Goal: Contribute content: Contribute content

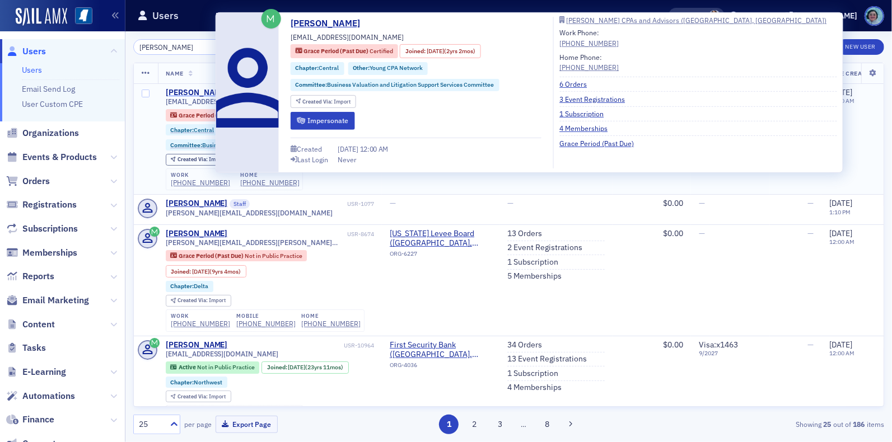
type input "[PERSON_NAME]"
click at [206, 88] on div "[PERSON_NAME]" at bounding box center [197, 93] width 62 height 10
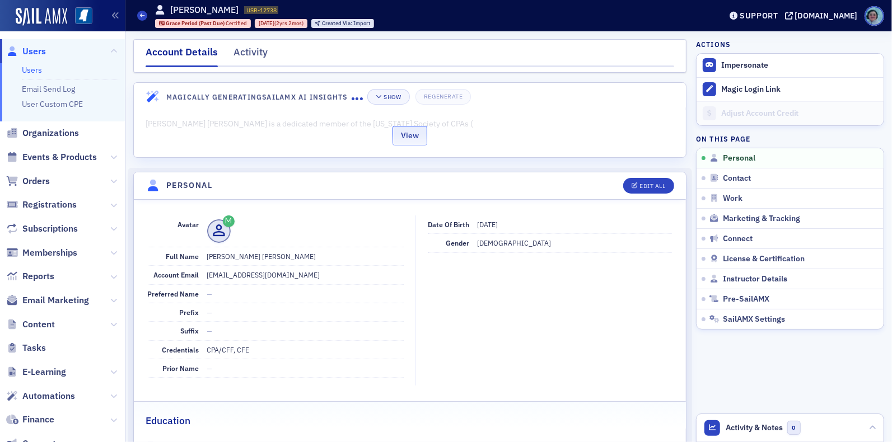
click at [411, 127] on button "View" at bounding box center [410, 136] width 35 height 20
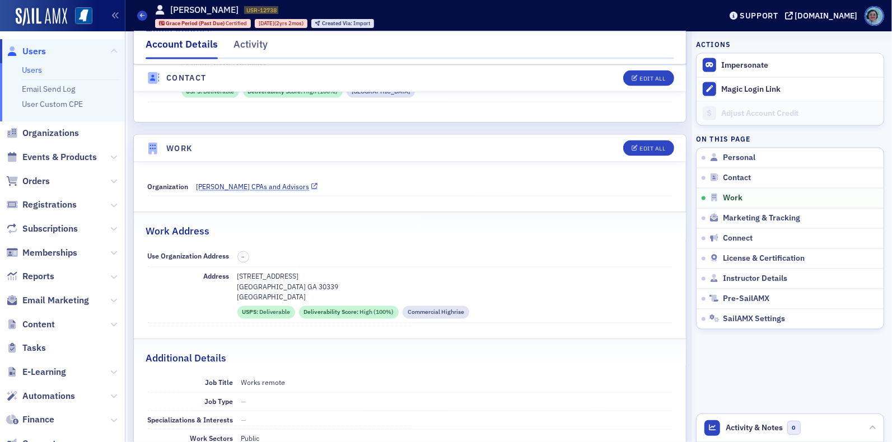
scroll to position [1176, 0]
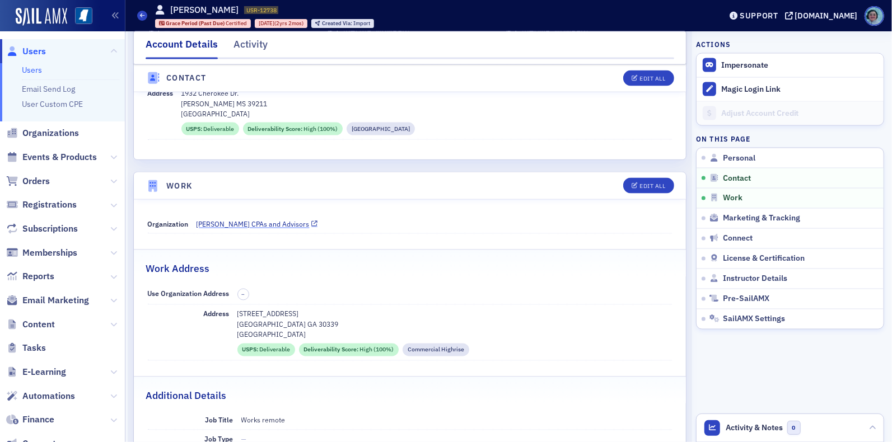
click at [264, 220] on span "[PERSON_NAME] CPAs and Advisors" at bounding box center [253, 225] width 113 height 10
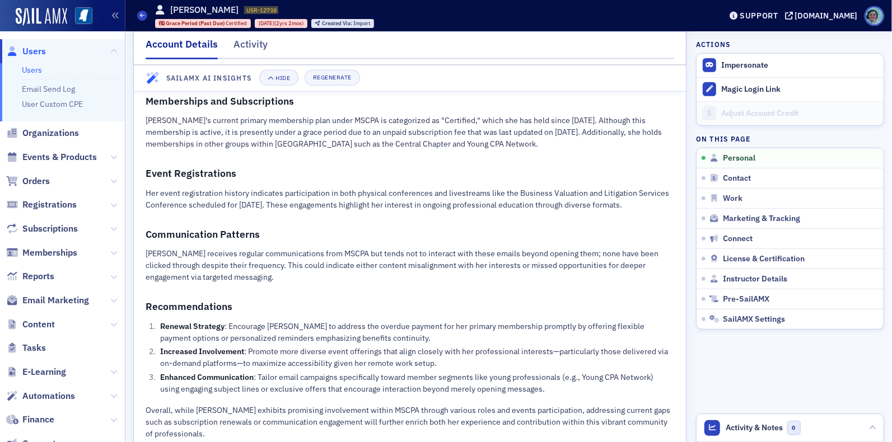
scroll to position [0, 0]
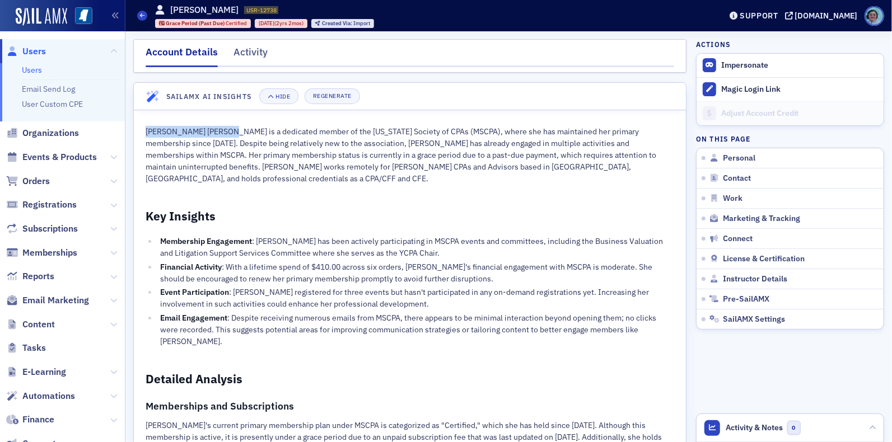
drag, startPoint x: 147, startPoint y: 131, endPoint x: 222, endPoint y: 129, distance: 75.6
click at [222, 129] on p "[PERSON_NAME] [PERSON_NAME] is a dedicated member of the [US_STATE] Society of …" at bounding box center [410, 155] width 529 height 59
copy p "[PERSON_NAME] [PERSON_NAME]"
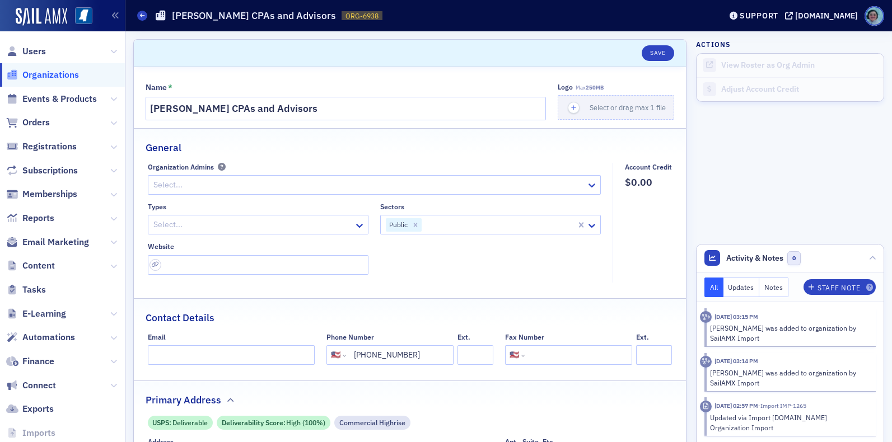
select select "US"
click at [287, 110] on input "[PERSON_NAME] CPAs and Advisors" at bounding box center [346, 109] width 400 height 24
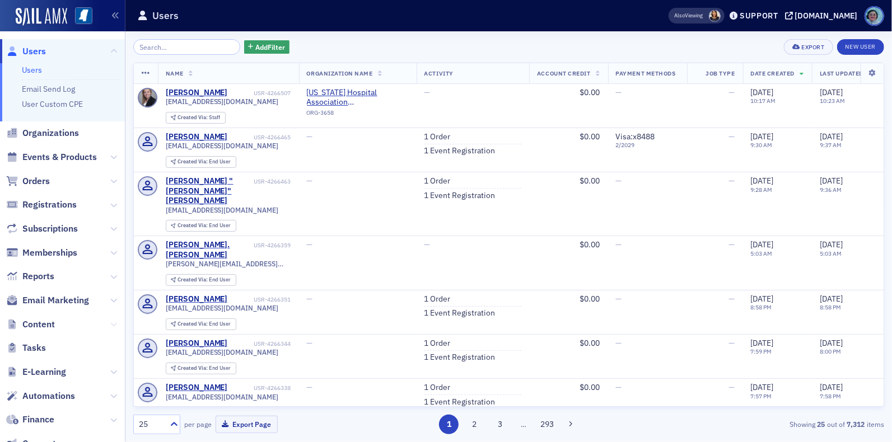
click at [110, 327] on icon at bounding box center [113, 324] width 7 height 7
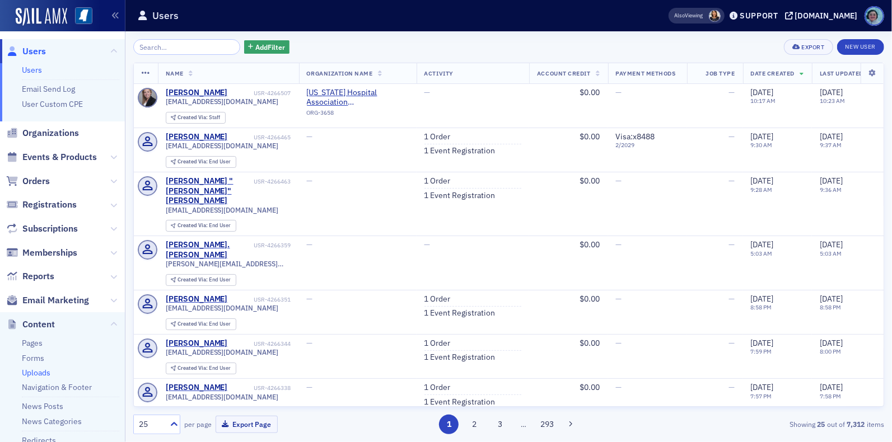
click at [41, 371] on link "Uploads" at bounding box center [36, 373] width 29 height 10
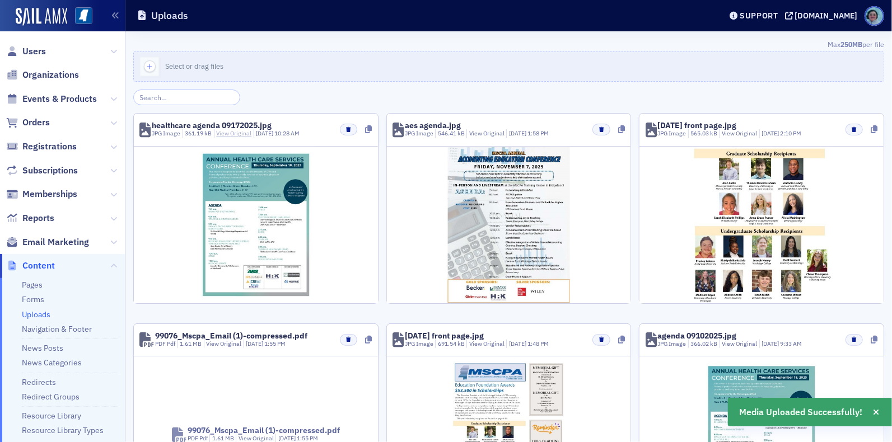
click at [240, 135] on link "View Original" at bounding box center [233, 133] width 35 height 8
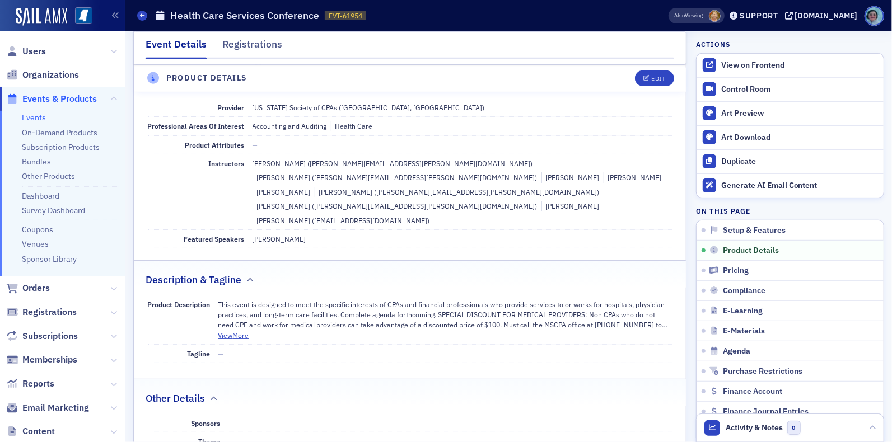
scroll to position [336, 0]
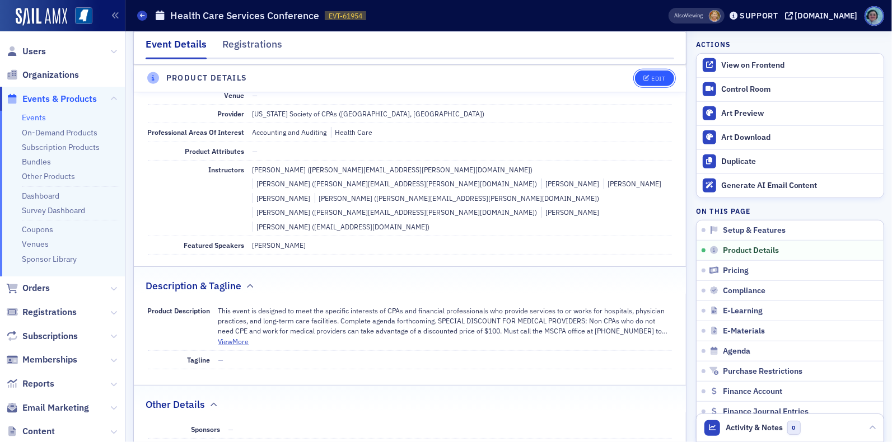
click at [653, 80] on div "Edit" at bounding box center [658, 79] width 14 height 6
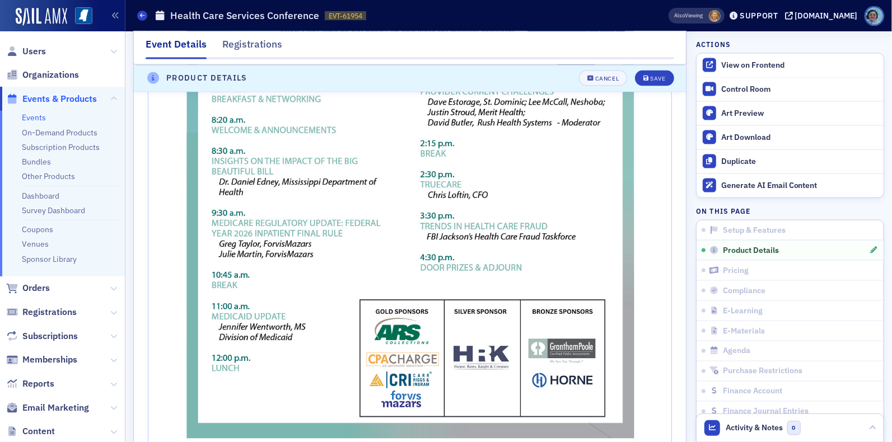
scroll to position [1165, 0]
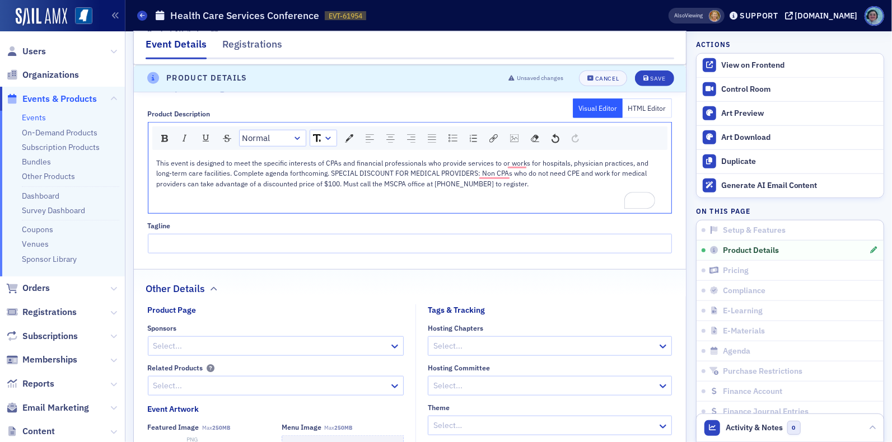
scroll to position [605, 0]
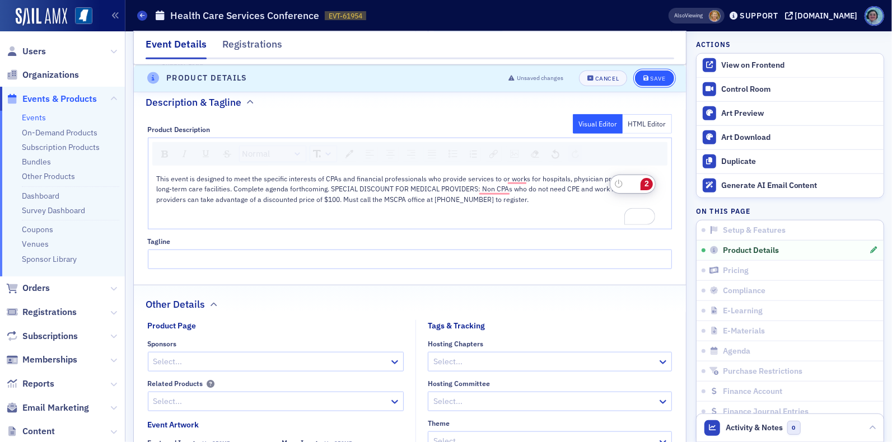
click at [650, 78] on div "Save" at bounding box center [657, 79] width 15 height 6
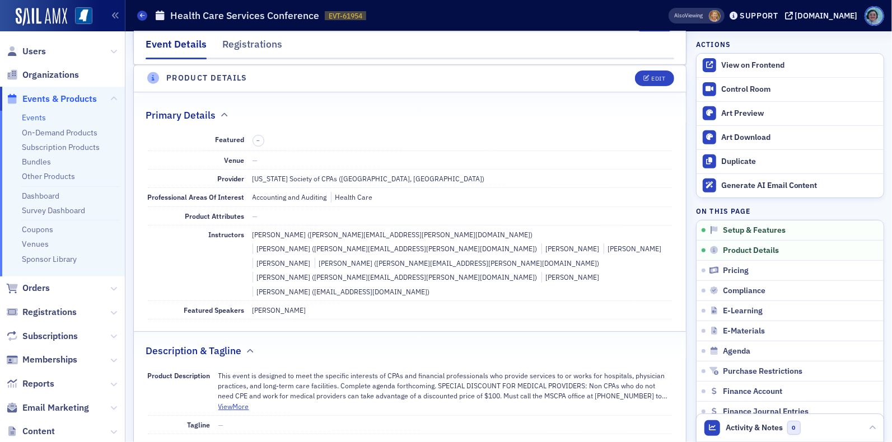
scroll to position [269, 0]
click at [652, 80] on div "Edit" at bounding box center [658, 80] width 14 height 6
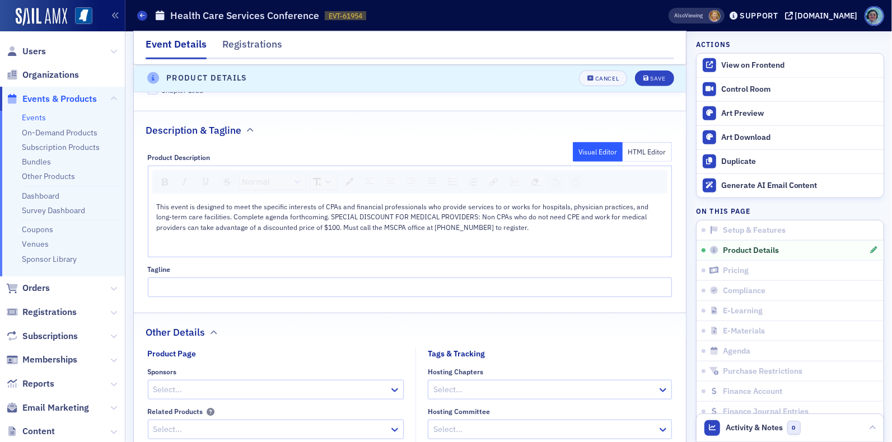
scroll to position [605, 0]
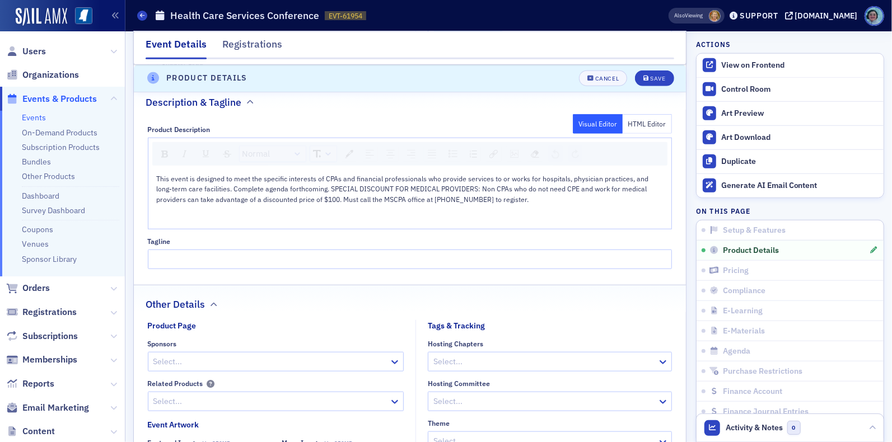
click at [188, 215] on div "rdw-editor" at bounding box center [410, 220] width 507 height 10
click at [515, 150] on img "rdw-image-control" at bounding box center [514, 154] width 8 height 8
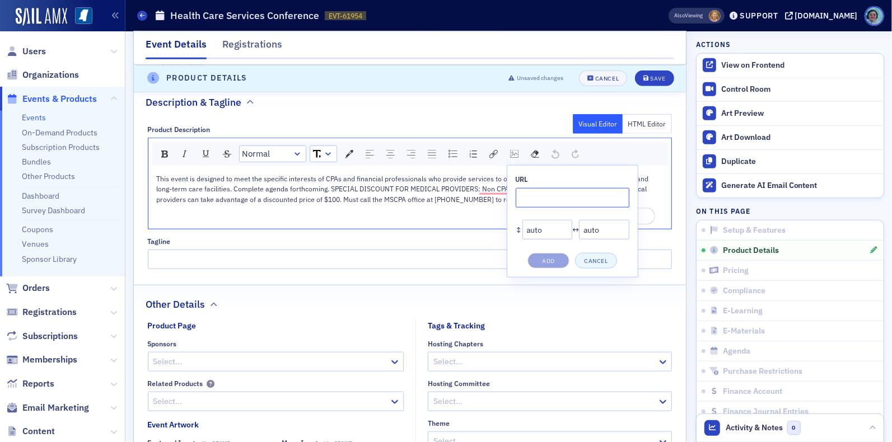
click at [530, 188] on input "rdw-image-control" at bounding box center [573, 198] width 114 height 20
paste input "https://cdn.sailamx.com/12/cms_uploads/92a9a751b5a531b7ba815907cd444adc/healthc…"
type input "https://cdn.sailamx.com/12/cms_uploads/92a9a751b5a531b7ba815907cd444adc/healthc…"
click at [563, 237] on div "URL https://cdn.sailamx.com/12/cms_uploads/92a9a751b5a531b7ba815907cd444adc/hea…" at bounding box center [573, 221] width 132 height 113
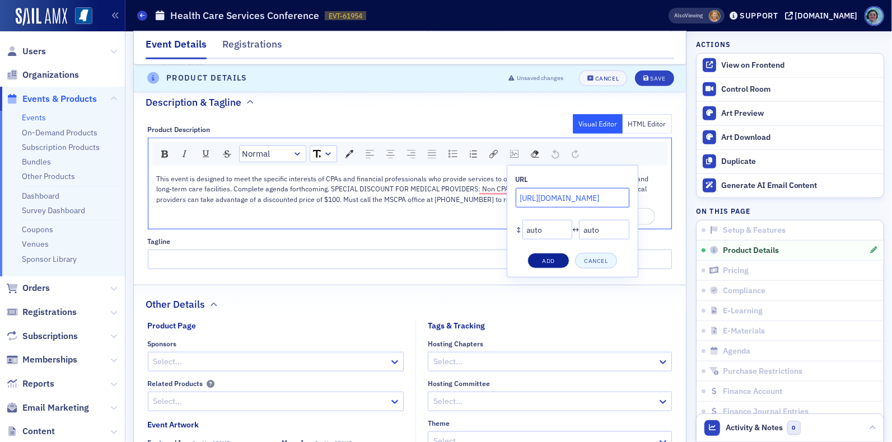
click at [562, 253] on button "Add" at bounding box center [548, 261] width 42 height 16
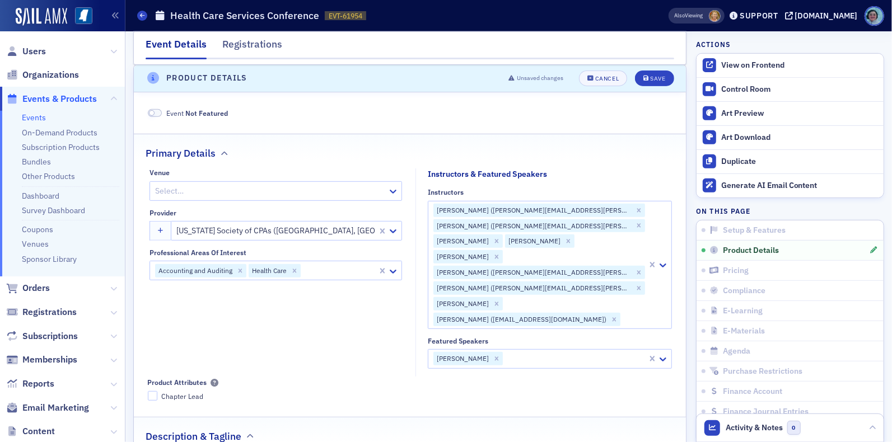
scroll to position [269, 0]
click at [650, 80] on div "Save" at bounding box center [657, 80] width 15 height 6
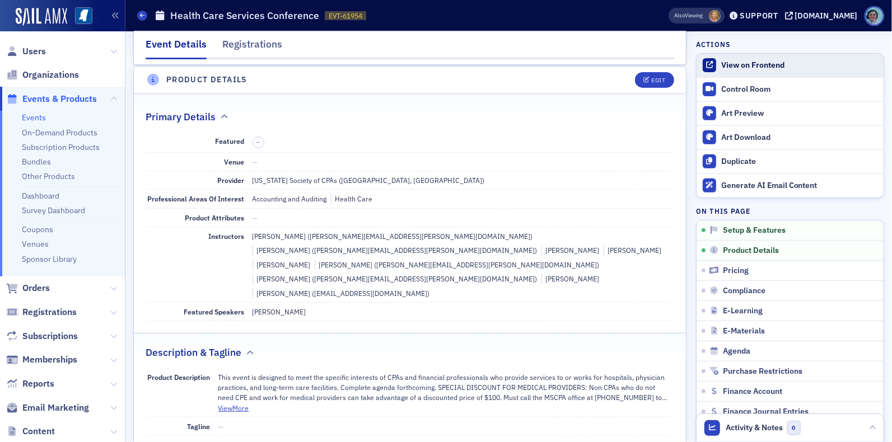
click at [737, 55] on link "View on Frontend" at bounding box center [790, 66] width 187 height 24
